Goal: Information Seeking & Learning: Check status

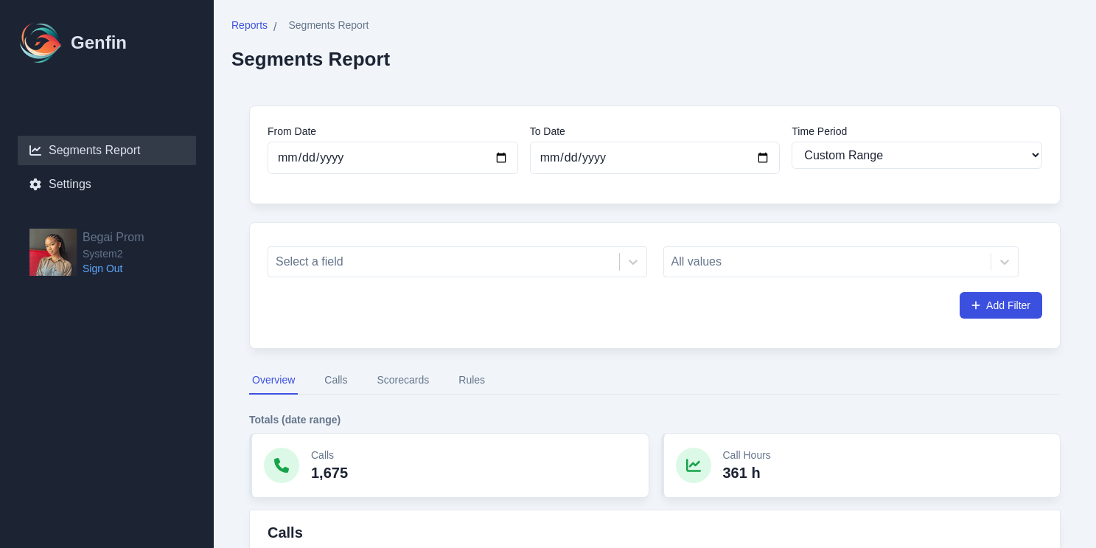
select select "custom"
click at [502, 160] on input "[DATE]" at bounding box center [393, 158] width 251 height 32
click at [500, 157] on input "[DATE]" at bounding box center [393, 158] width 251 height 32
type input "[DATE]"
click at [579, 164] on input "[DATE]" at bounding box center [655, 158] width 251 height 32
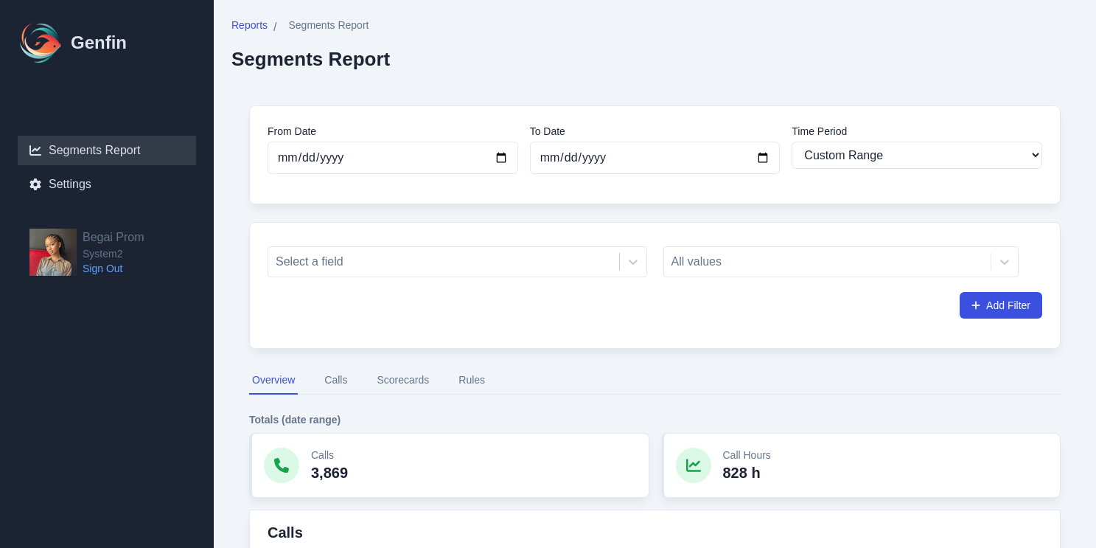
click at [713, 186] on div "From Date [DATE] To Date [DATE] Time Period Last 7 days Last 14 days Last 30 da…" at bounding box center [654, 154] width 811 height 99
click at [697, 248] on div "All values" at bounding box center [841, 261] width 356 height 31
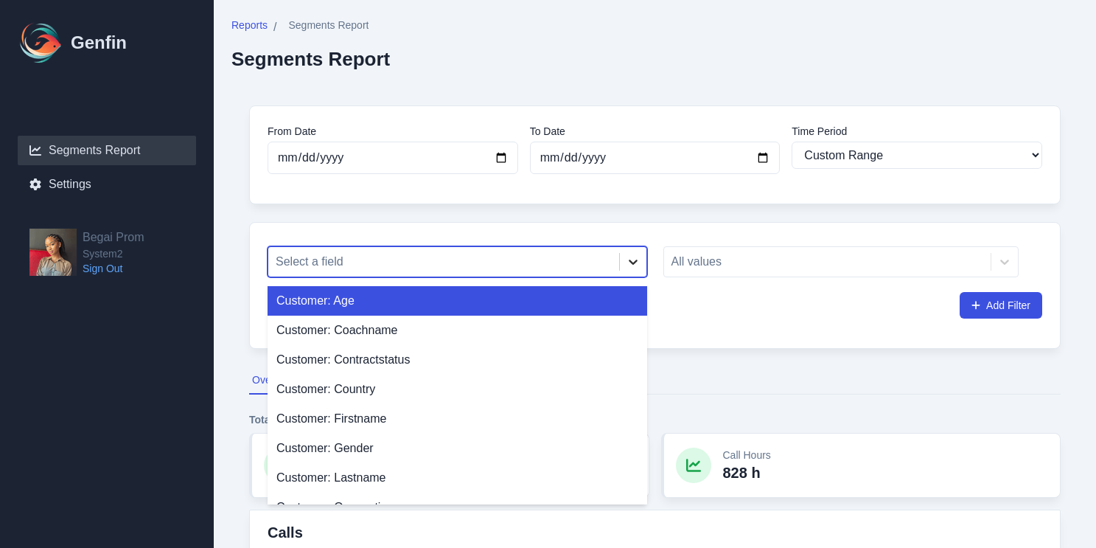
click at [633, 256] on icon at bounding box center [633, 261] width 15 height 15
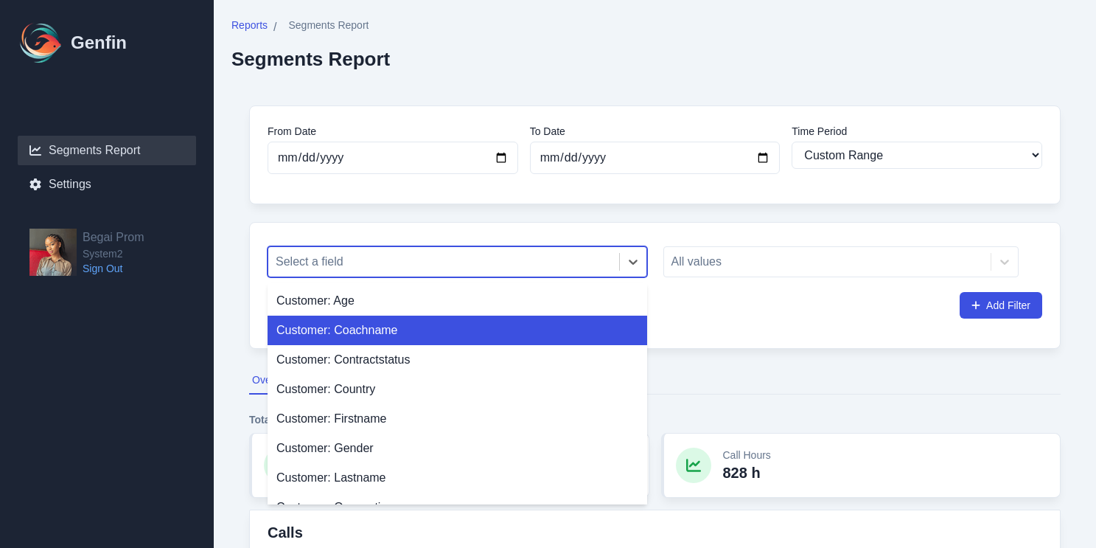
click at [493, 327] on div "Customer: Coachname" at bounding box center [458, 329] width 380 height 29
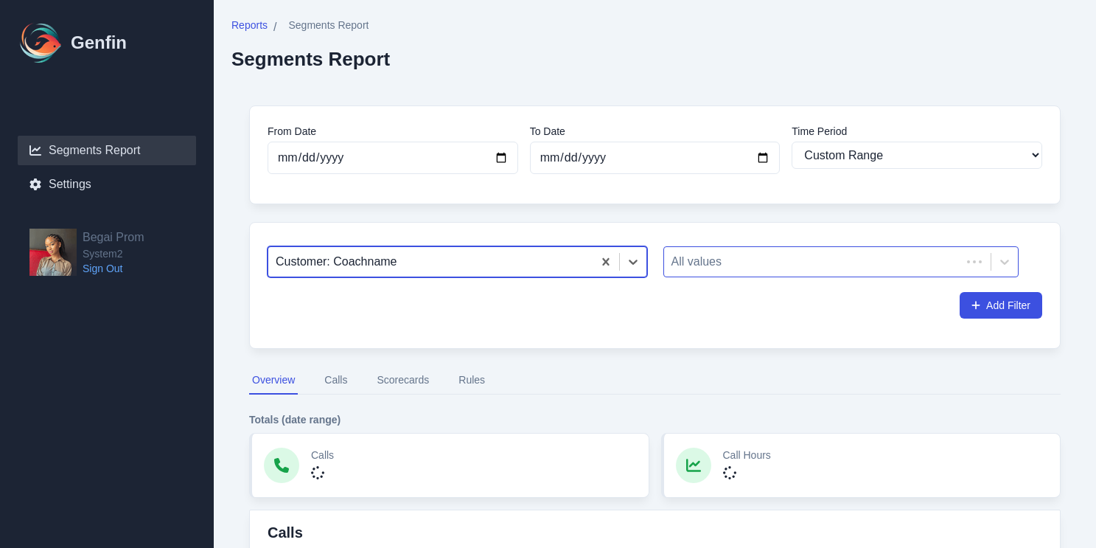
click at [695, 274] on div "All values" at bounding box center [813, 261] width 298 height 27
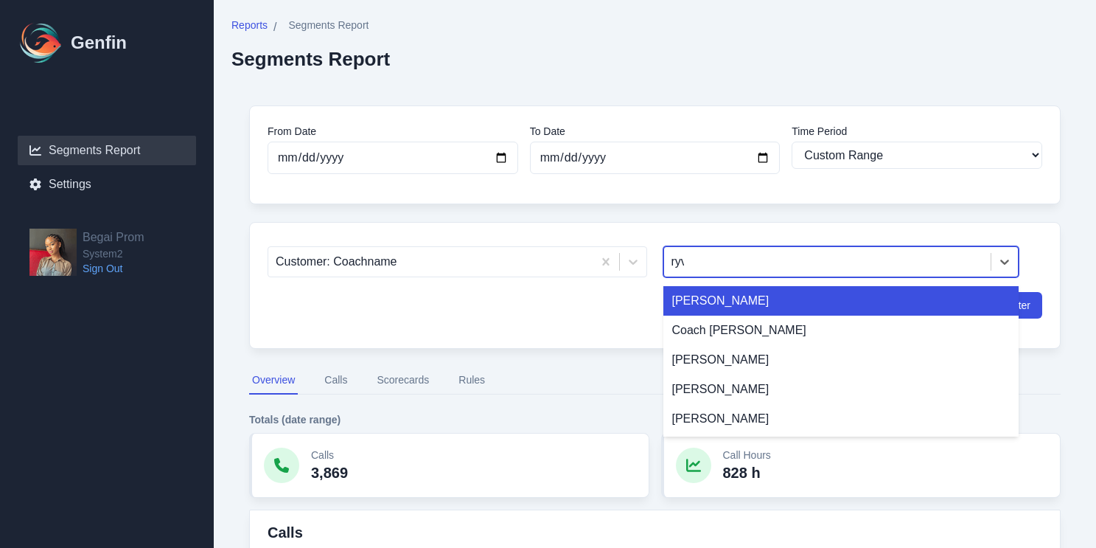
type input "ryvv"
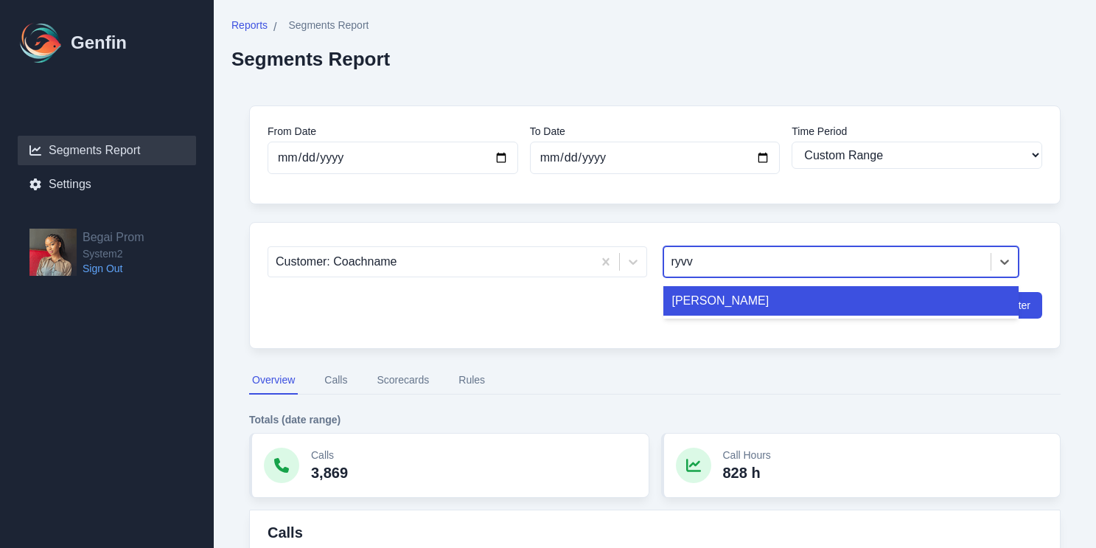
click at [707, 294] on div "[PERSON_NAME]" at bounding box center [841, 300] width 356 height 29
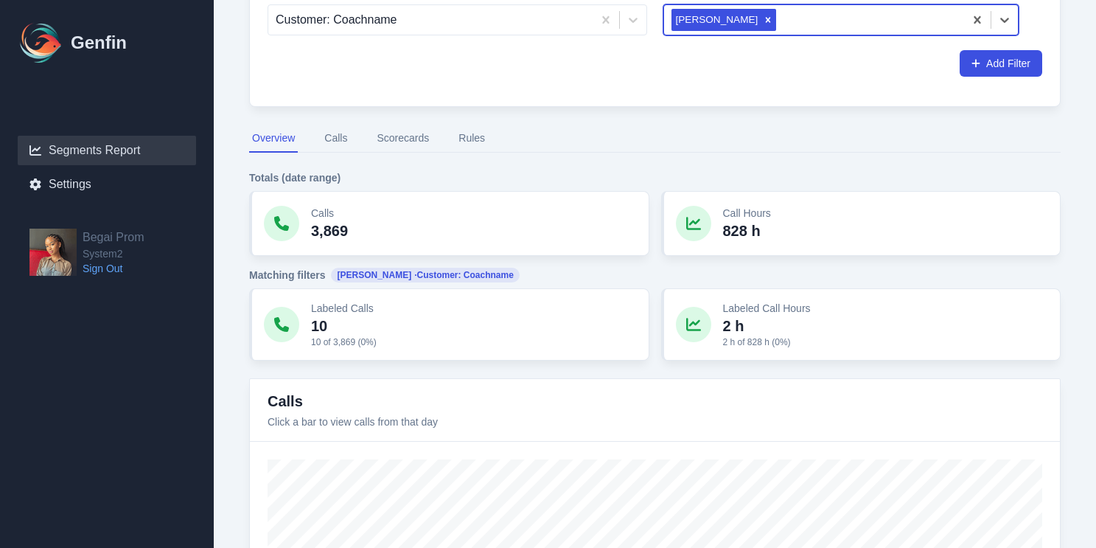
scroll to position [39, 0]
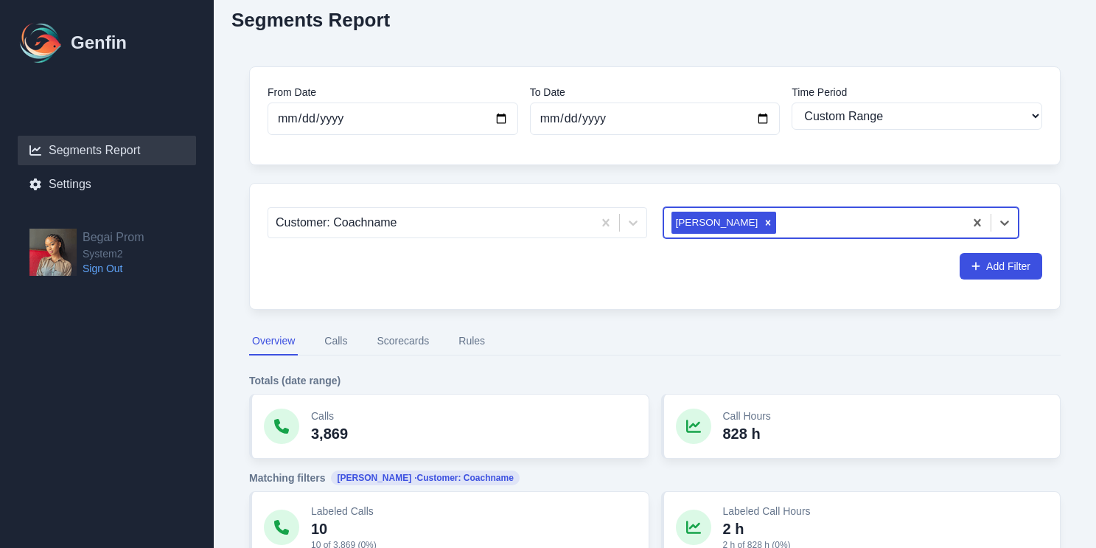
click at [398, 345] on button "Scorecards" at bounding box center [403, 341] width 58 height 28
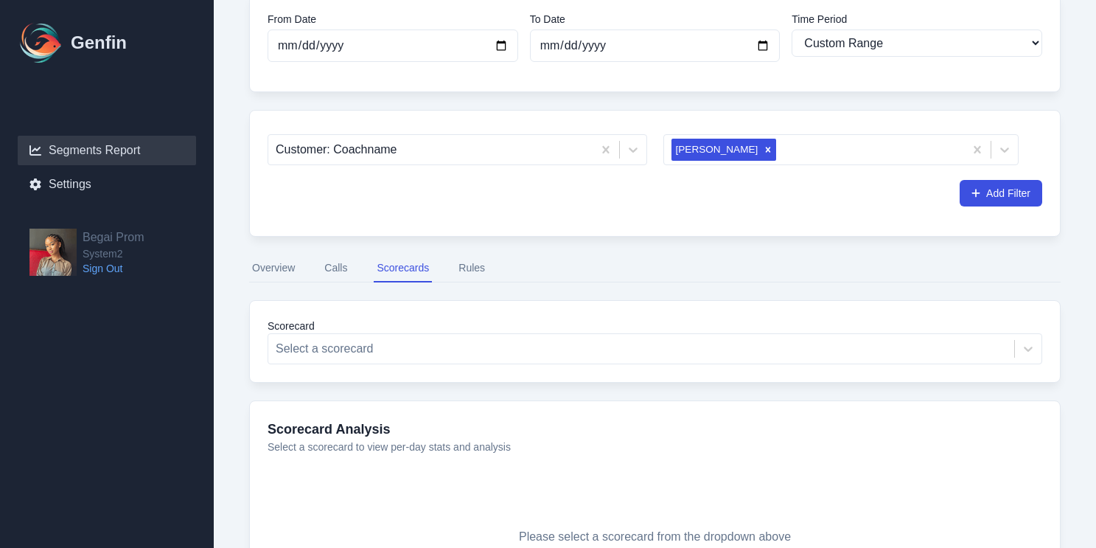
scroll to position [249, 0]
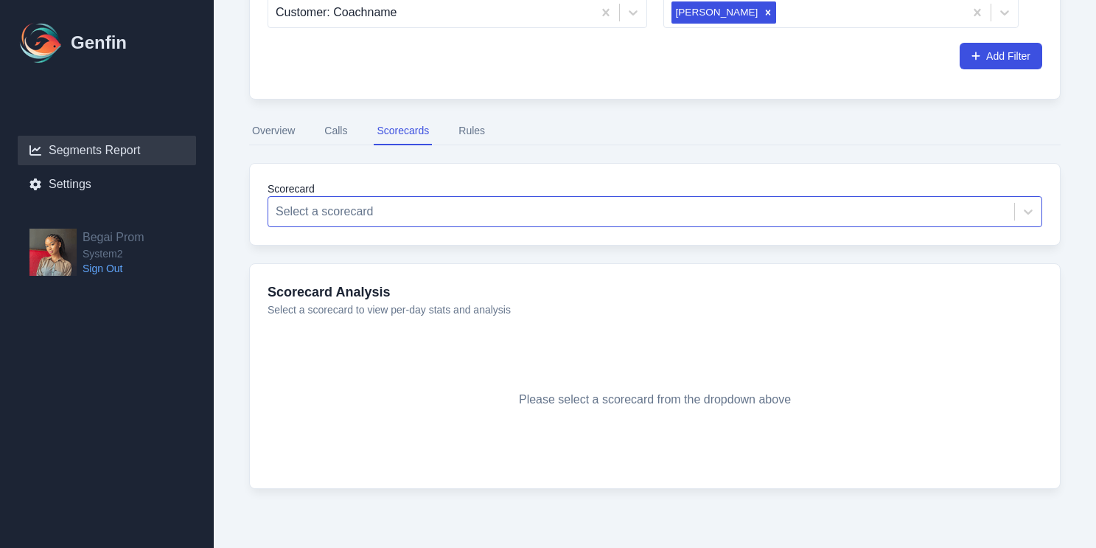
click at [434, 217] on div at bounding box center [641, 211] width 731 height 21
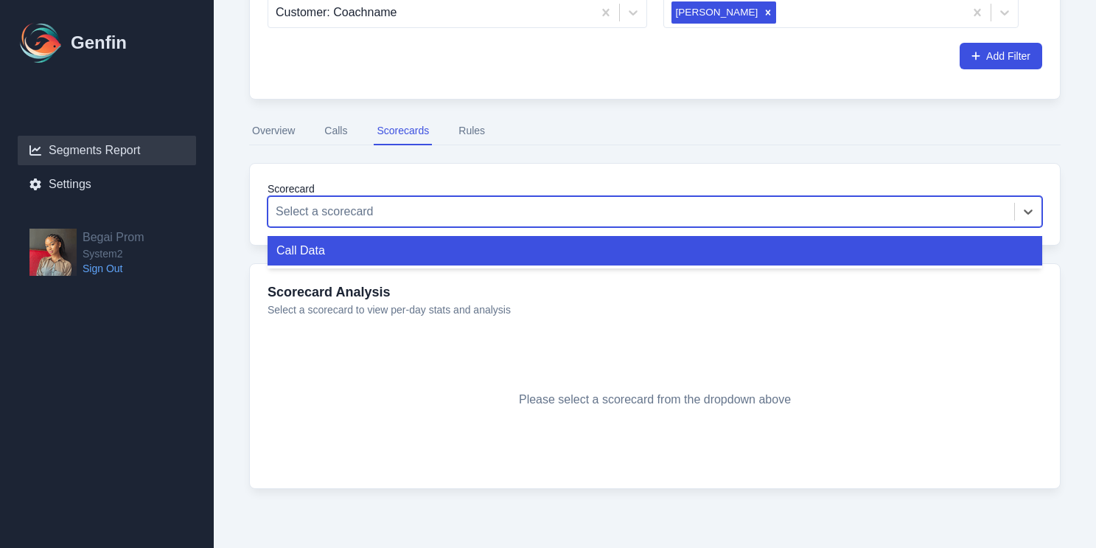
click at [431, 254] on div "Call Data" at bounding box center [655, 250] width 775 height 29
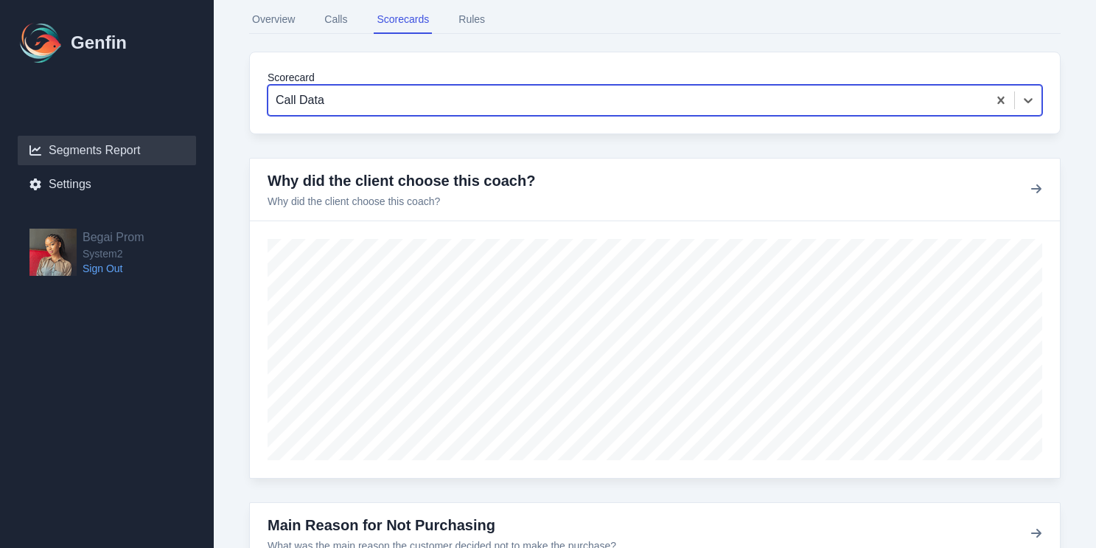
scroll to position [265, 0]
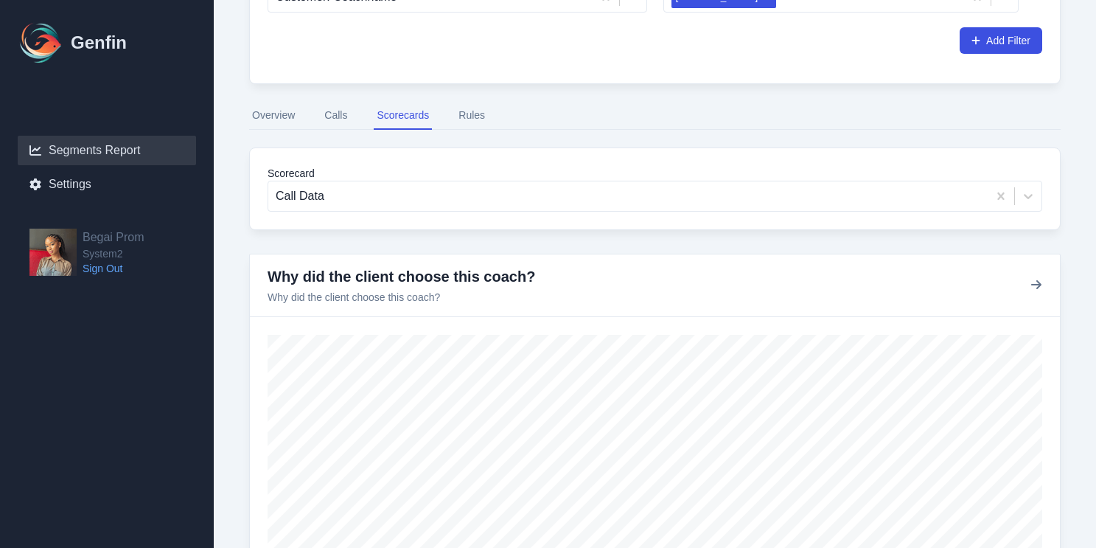
click at [458, 119] on button "Rules" at bounding box center [471, 116] width 32 height 28
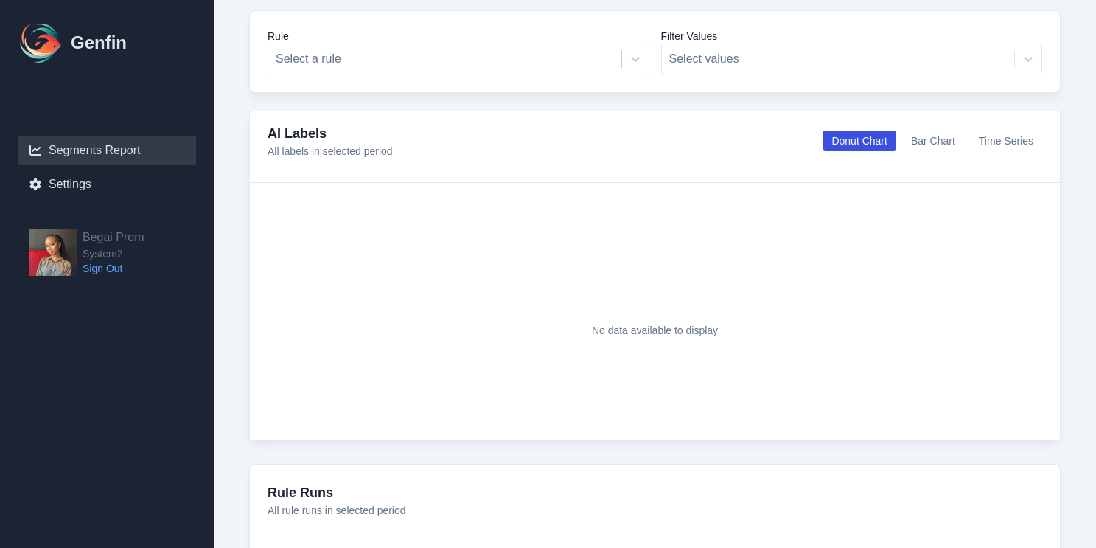
scroll to position [414, 0]
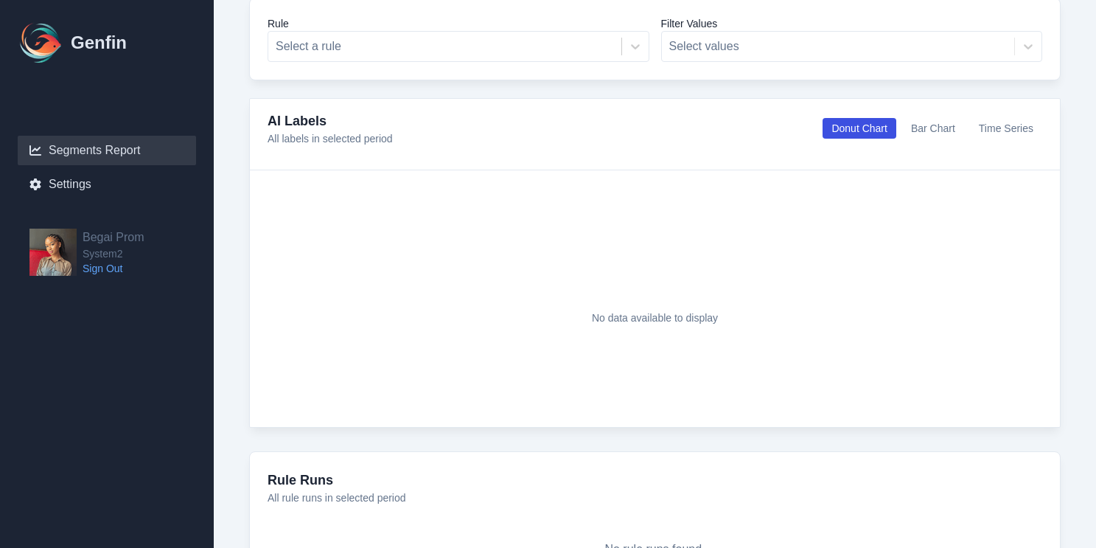
click at [932, 130] on button "Bar Chart" at bounding box center [933, 128] width 62 height 21
click at [871, 133] on button "Donut Chart" at bounding box center [859, 128] width 73 height 21
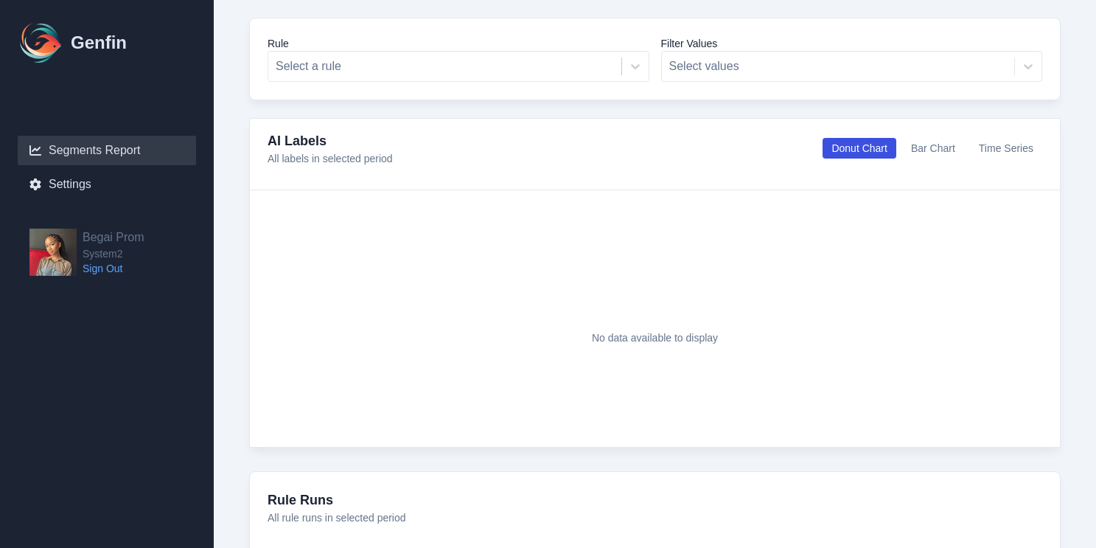
scroll to position [256, 0]
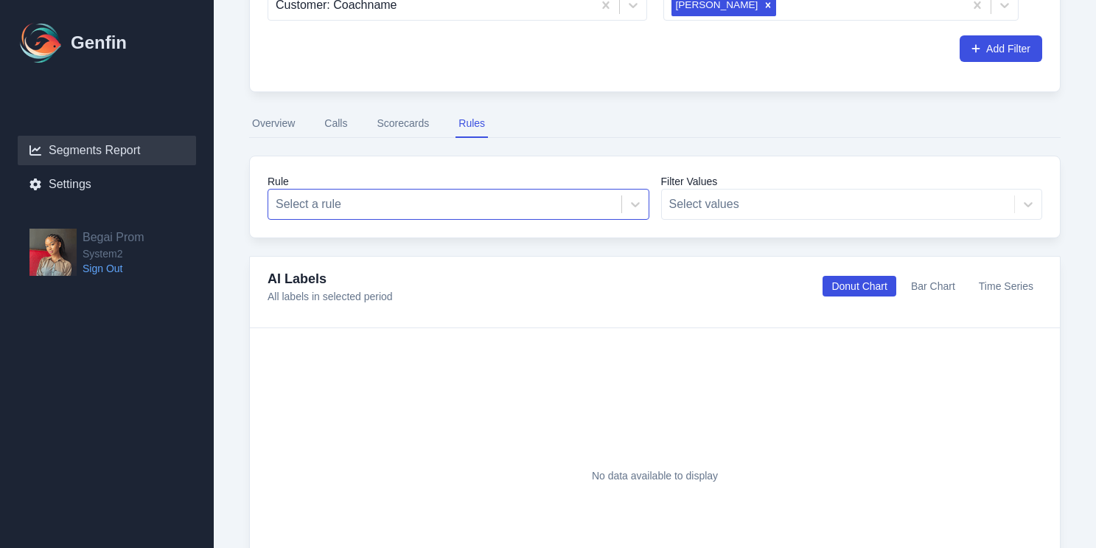
click at [558, 202] on div at bounding box center [445, 204] width 338 height 21
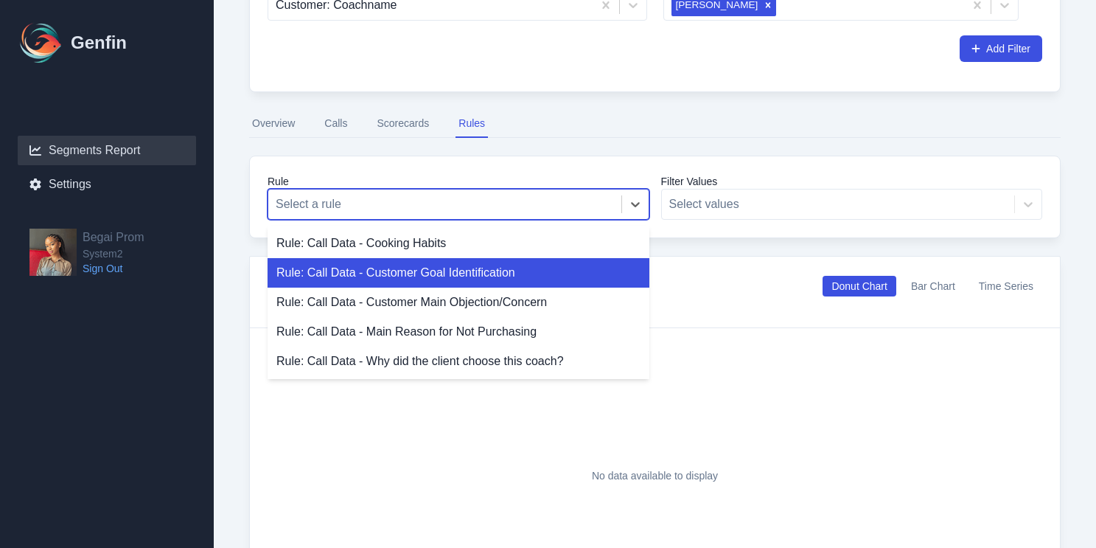
click at [530, 272] on div "Rule: Call Data - Customer Goal Identification" at bounding box center [459, 272] width 382 height 29
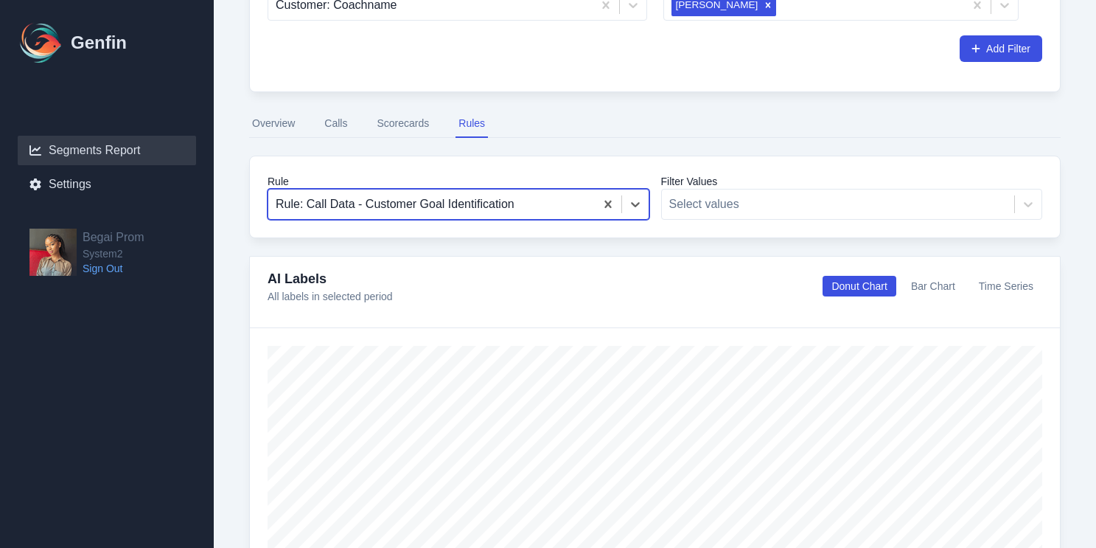
scroll to position [268, 0]
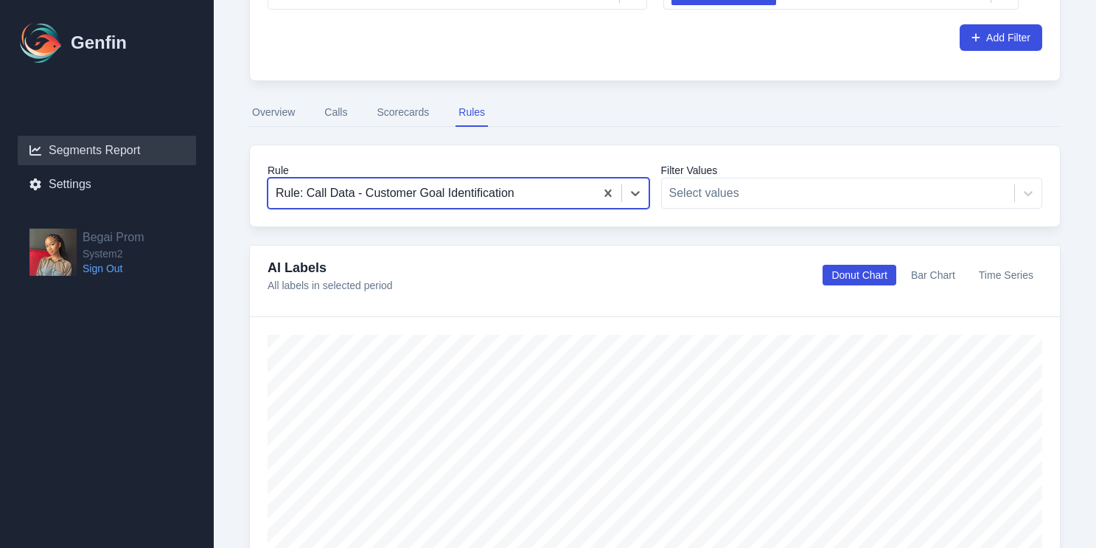
click at [529, 192] on div at bounding box center [432, 193] width 312 height 21
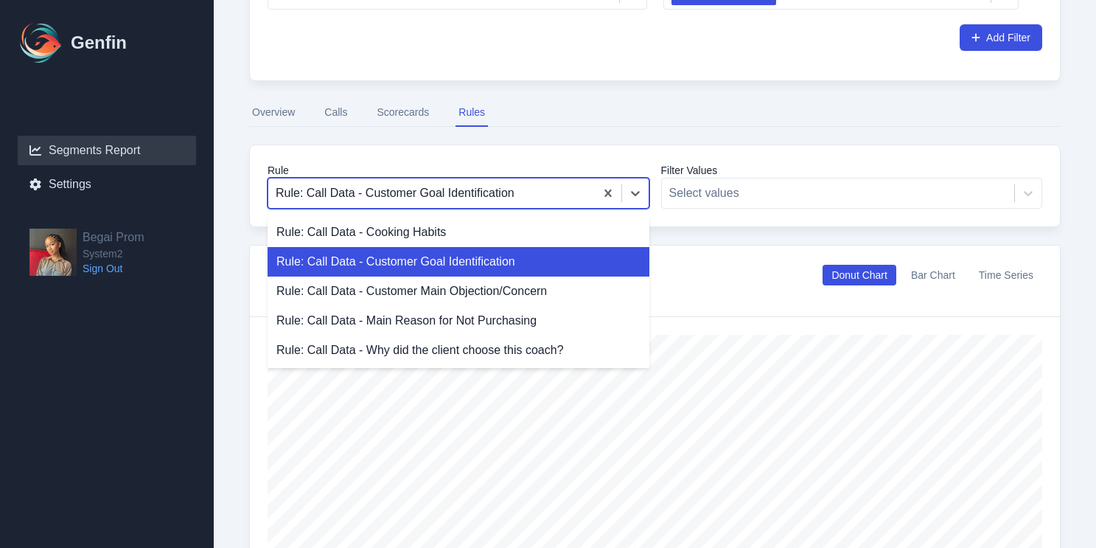
click at [489, 275] on div "Rule: Call Data - Customer Goal Identification" at bounding box center [459, 261] width 382 height 29
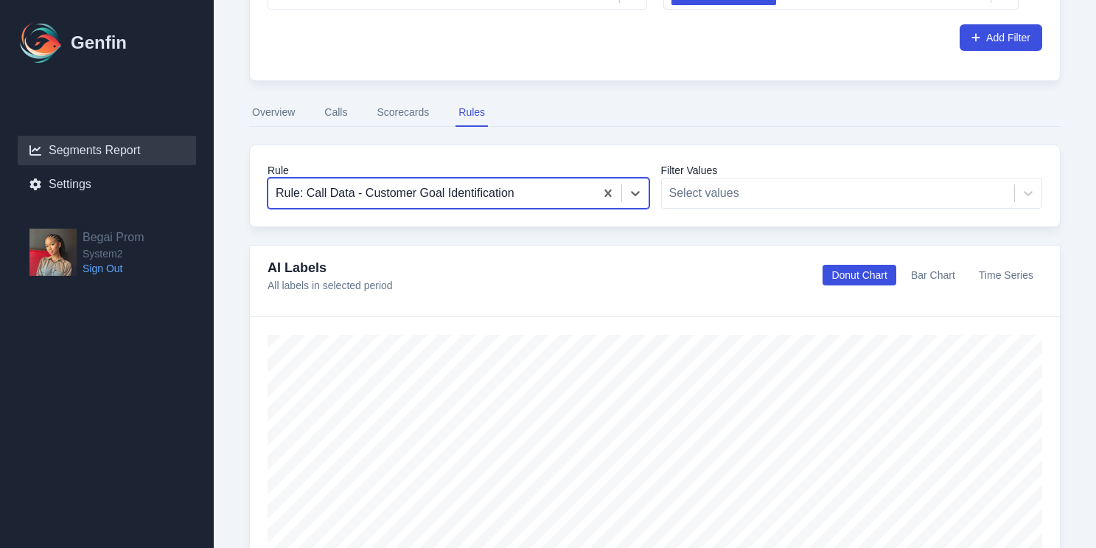
click at [528, 212] on div "Rule option Rule: Call Data - Customer Goal Identification, selected. Rule: Cal…" at bounding box center [654, 185] width 811 height 83
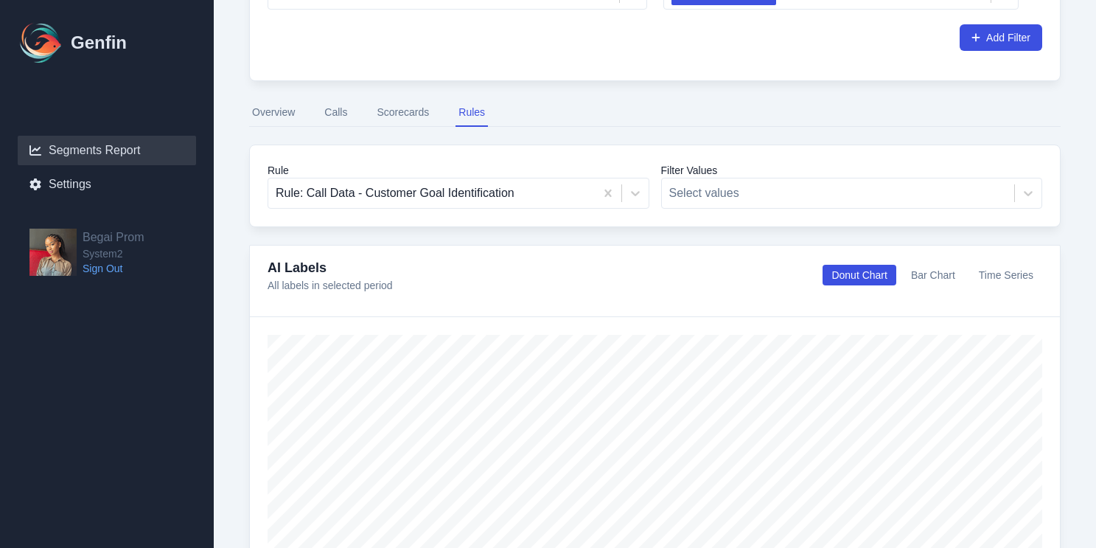
click at [534, 209] on div "Rule Rule: Call Data - Customer Goal Identification Filter Values Select values" at bounding box center [654, 185] width 811 height 83
click at [517, 196] on div at bounding box center [432, 193] width 312 height 21
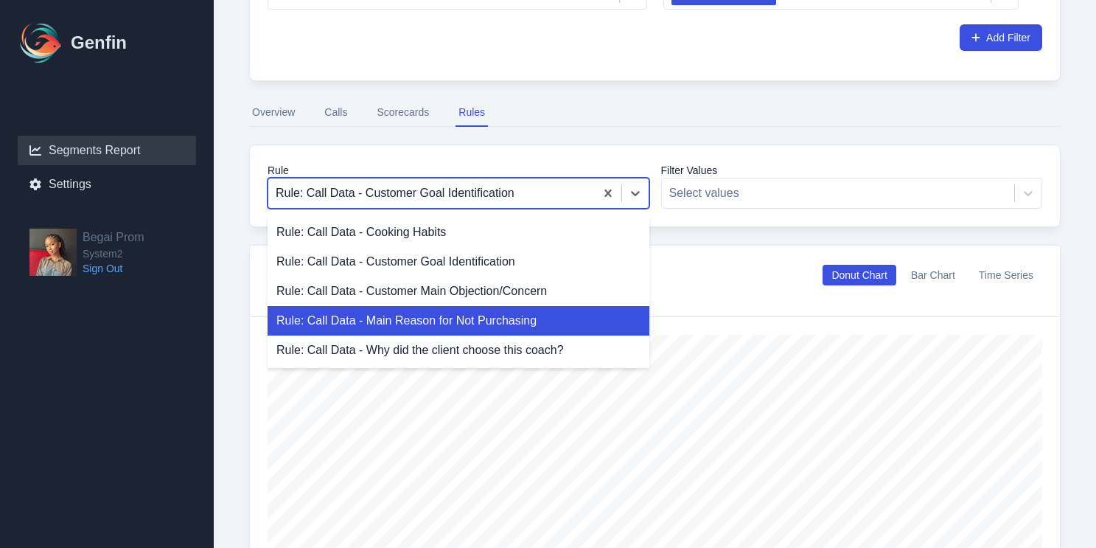
click at [472, 324] on div "Rule: Call Data - Main Reason for Not Purchasing" at bounding box center [459, 320] width 382 height 29
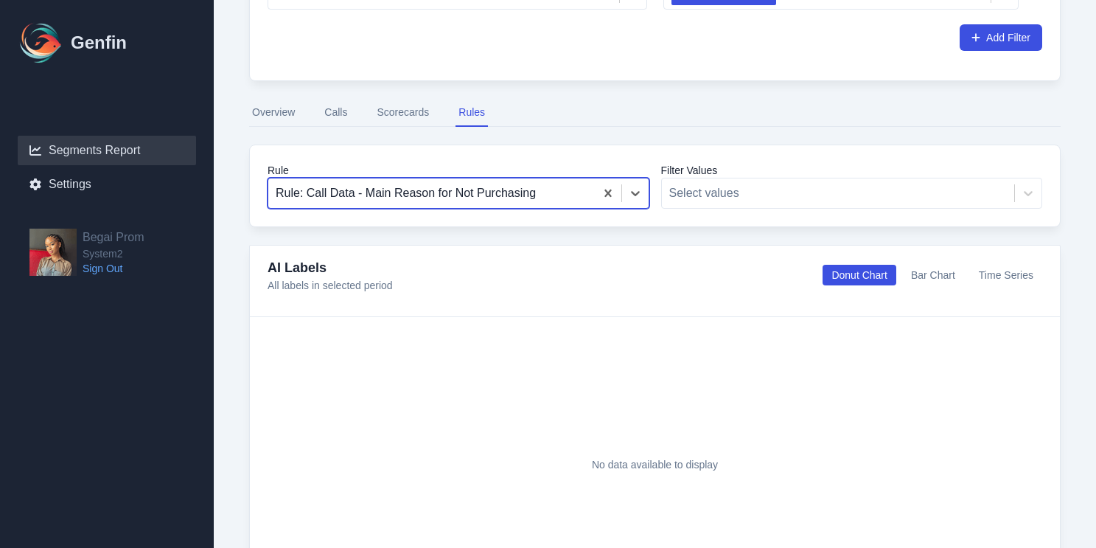
click at [535, 201] on div at bounding box center [432, 193] width 312 height 21
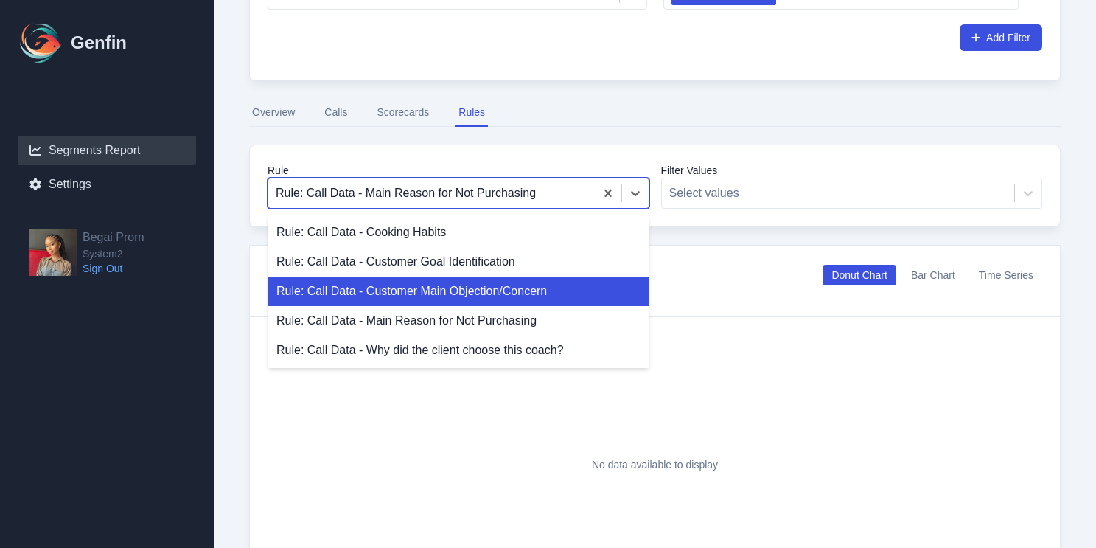
click at [505, 290] on div "Rule: Call Data - Customer Main Objection/Concern" at bounding box center [459, 290] width 382 height 29
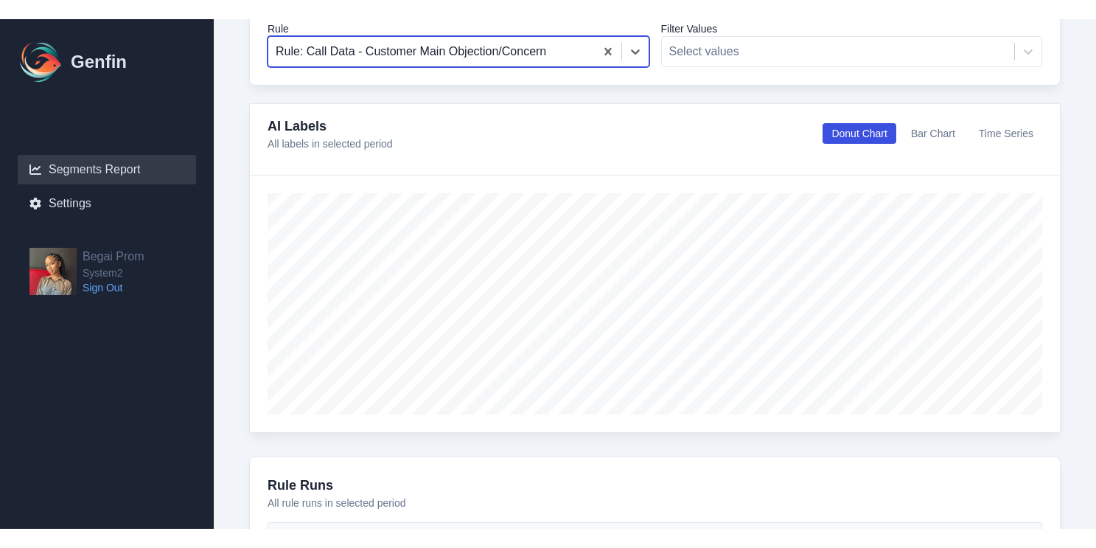
scroll to position [420, 0]
